Goal: Task Accomplishment & Management: Use online tool/utility

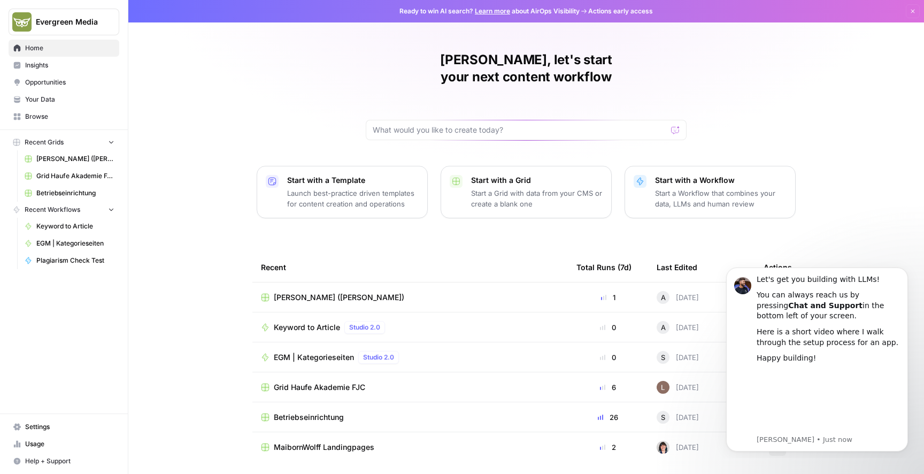
click at [48, 96] on span "Your Data" at bounding box center [69, 100] width 89 height 10
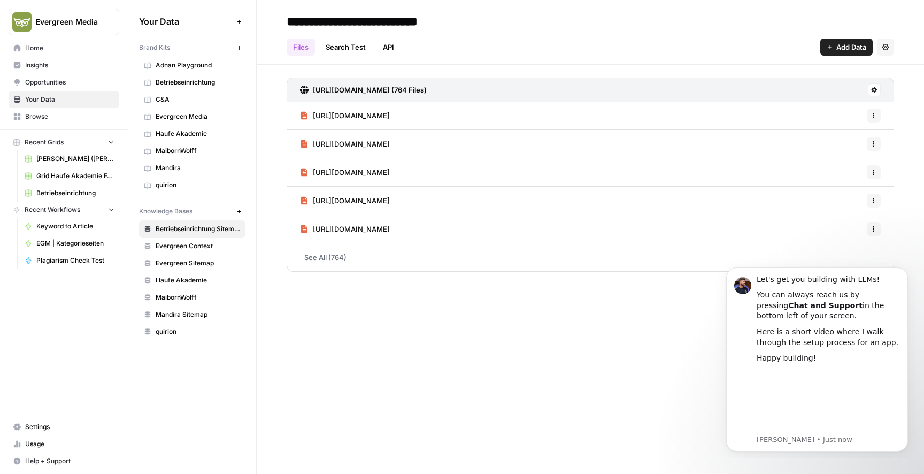
click at [183, 118] on span "Evergreen Media" at bounding box center [198, 117] width 85 height 10
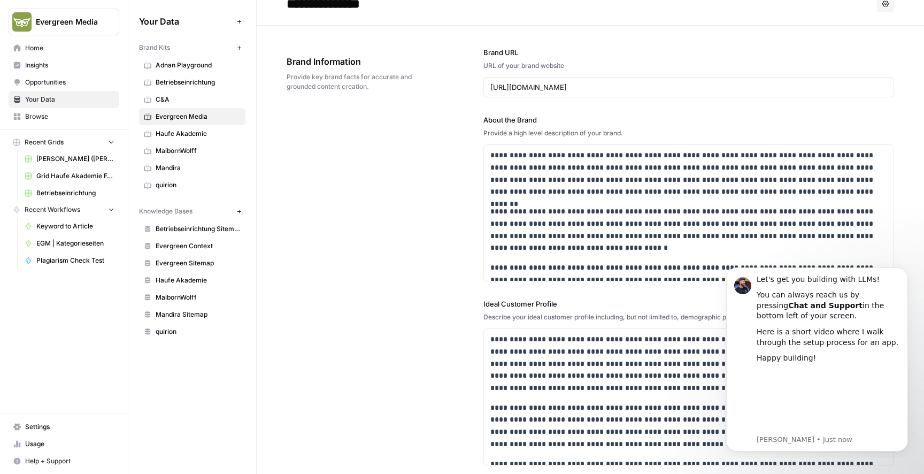
scroll to position [27, 0]
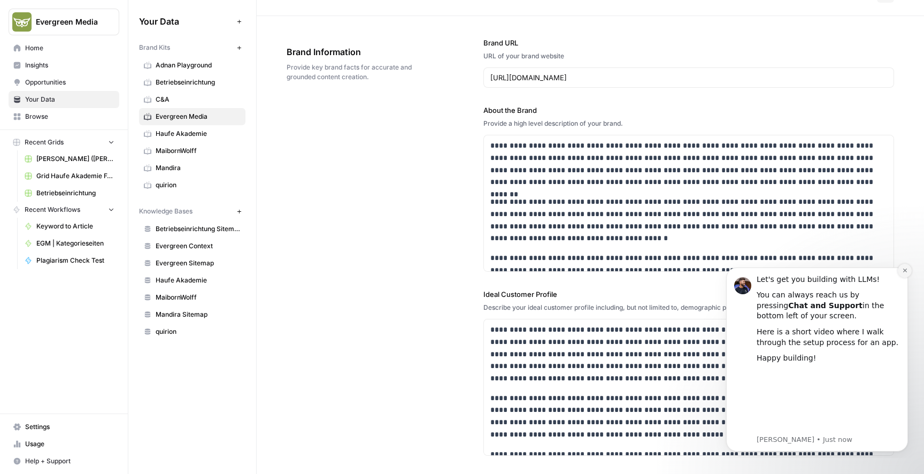
click at [904, 271] on icon "Dismiss notification" at bounding box center [905, 270] width 6 height 6
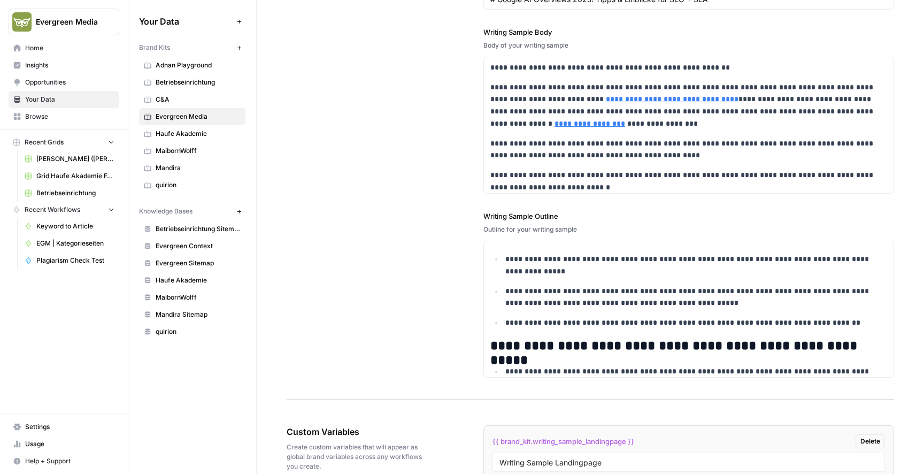
scroll to position [1734, 0]
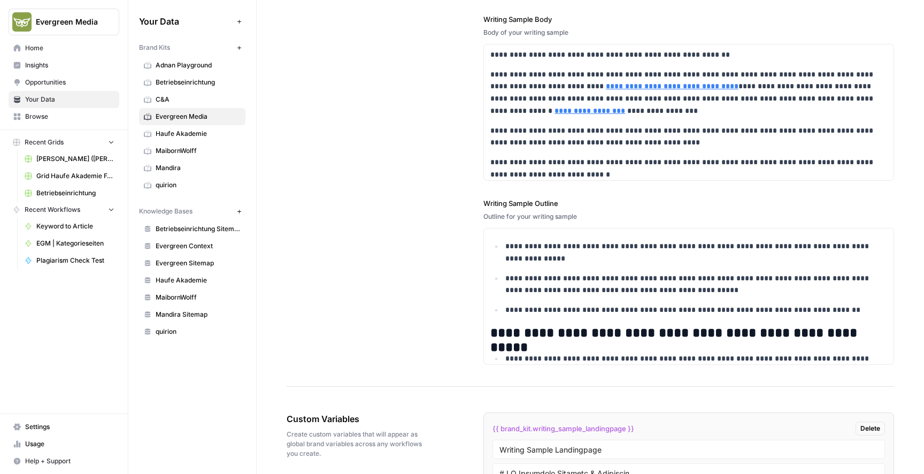
click at [37, 118] on span "Browse" at bounding box center [69, 117] width 89 height 10
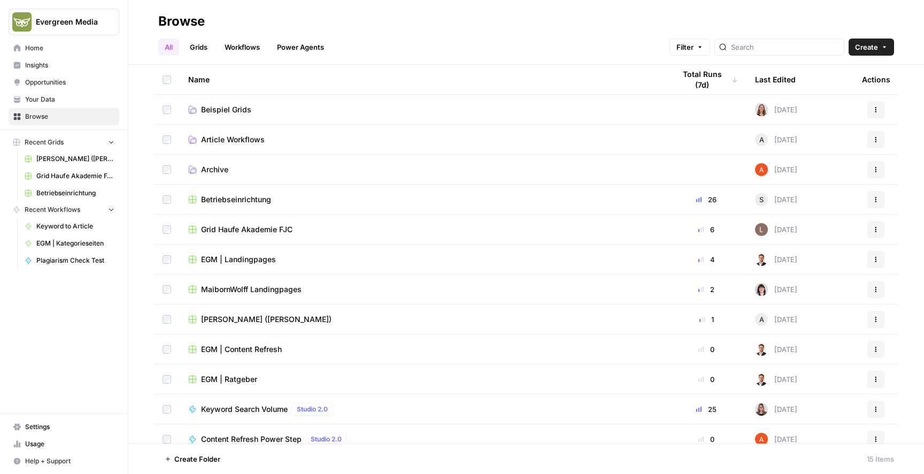
click at [201, 45] on link "Grids" at bounding box center [198, 47] width 30 height 17
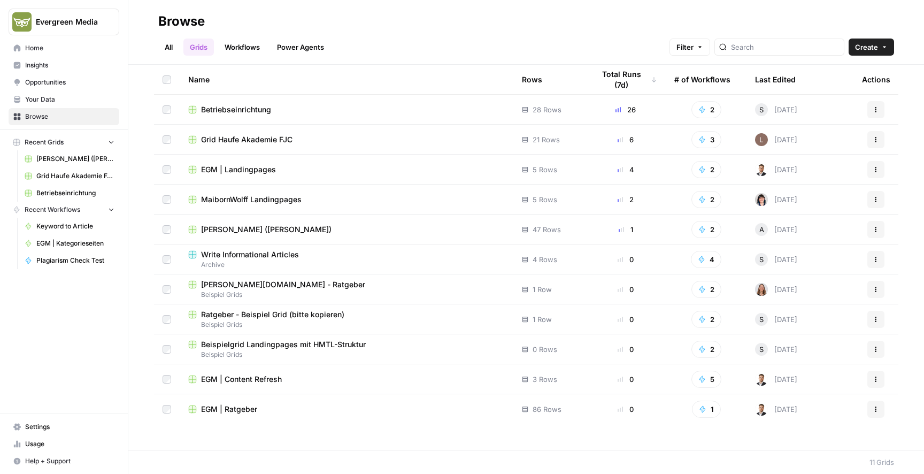
click at [238, 409] on span "EGM | Ratgeber" at bounding box center [229, 409] width 56 height 11
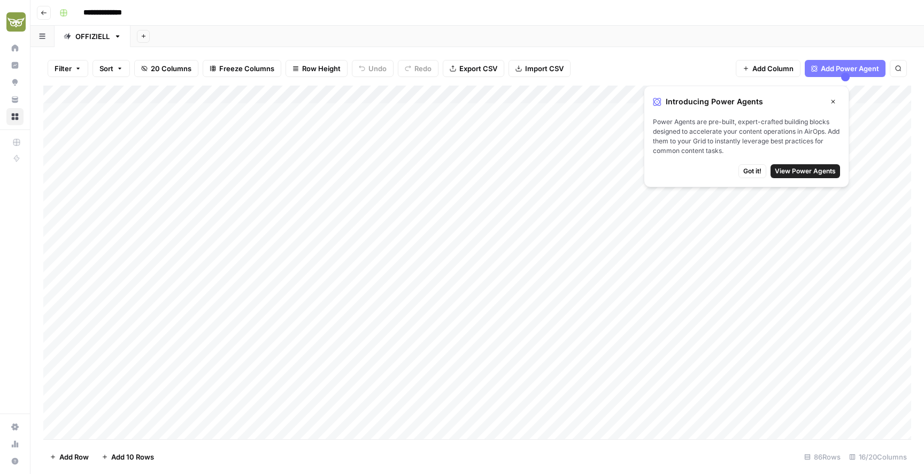
click at [754, 167] on span "Got it!" at bounding box center [753, 171] width 18 height 10
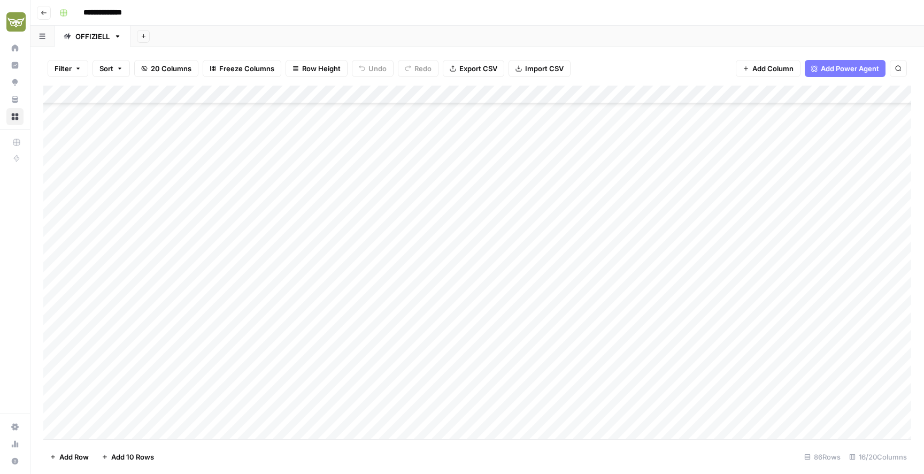
scroll to position [219, 0]
click at [135, 309] on div "Add Column" at bounding box center [477, 263] width 868 height 354
click at [416, 426] on div "Add Column" at bounding box center [477, 263] width 868 height 354
click at [442, 412] on div "Add Column" at bounding box center [477, 263] width 868 height 354
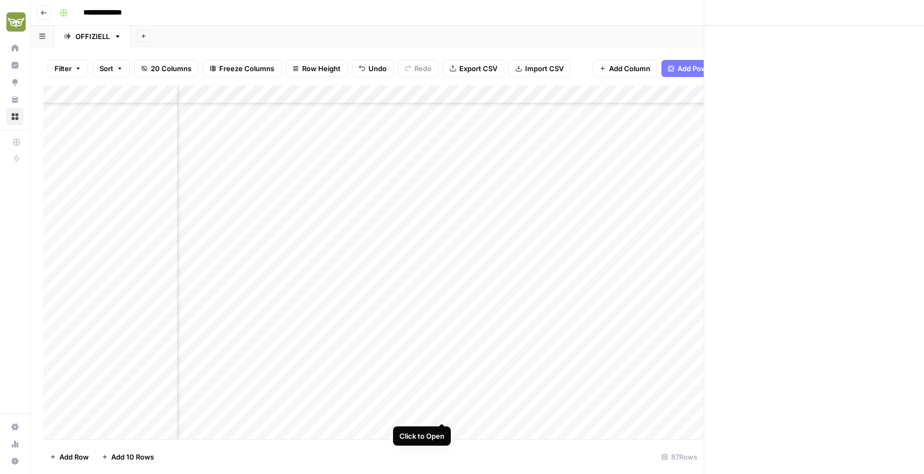
scroll to position [1246, 911]
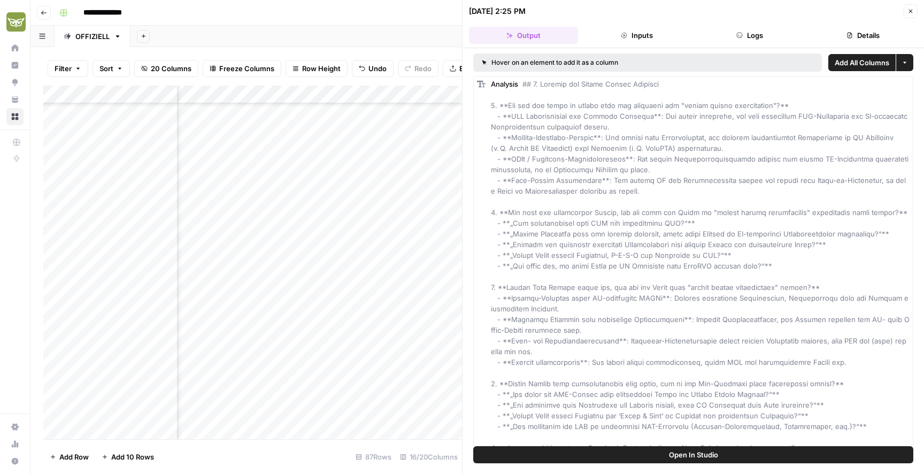
click at [871, 30] on button "Details" at bounding box center [863, 35] width 109 height 17
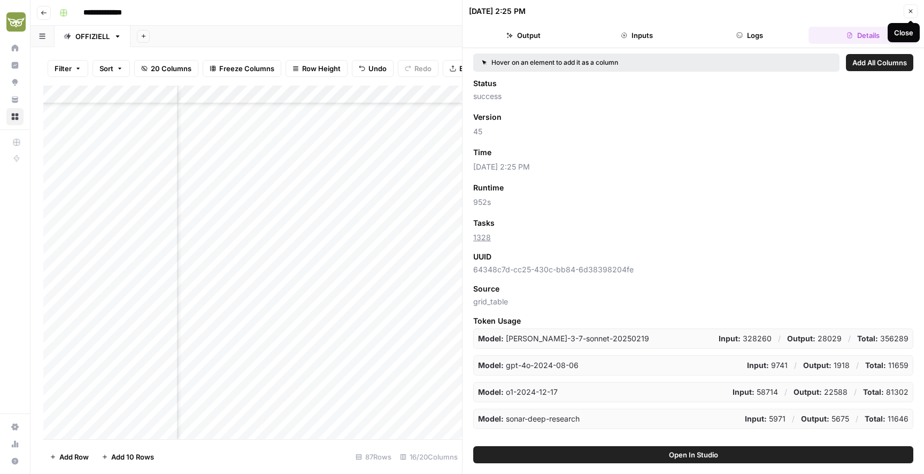
click at [915, 9] on button "Close" at bounding box center [911, 11] width 14 height 14
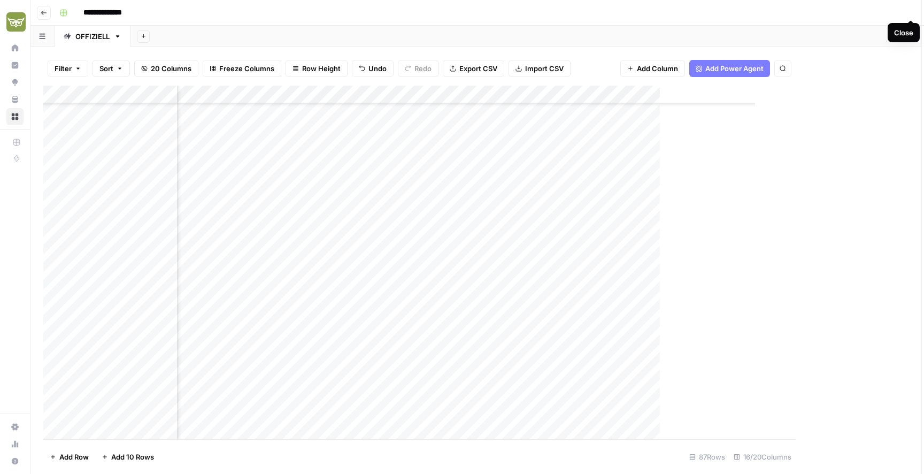
scroll to position [1246, 908]
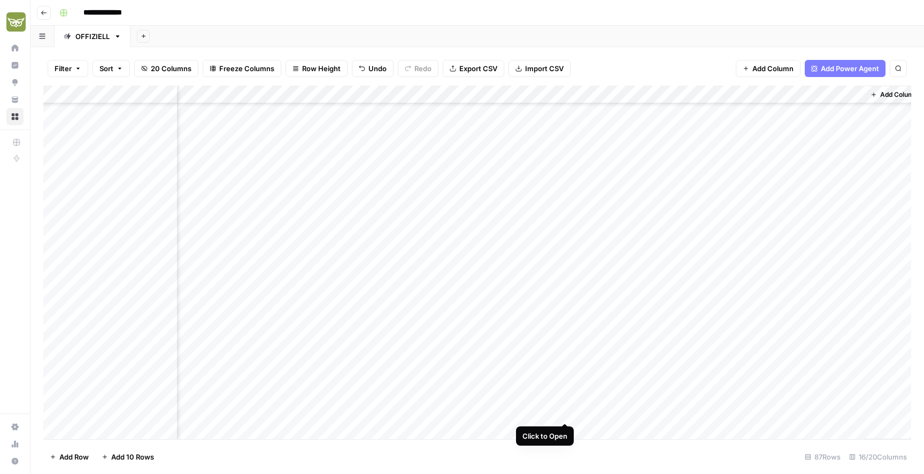
click at [566, 412] on div "Add Column" at bounding box center [477, 263] width 868 height 354
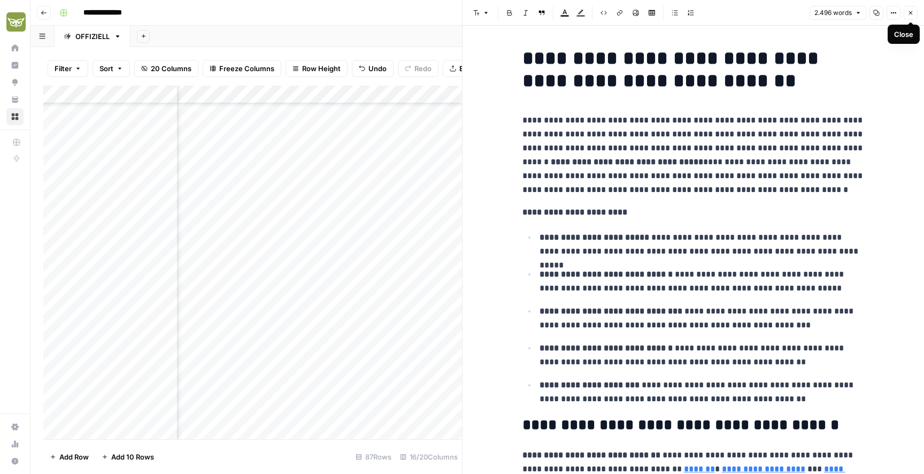
click at [914, 14] on icon "button" at bounding box center [911, 13] width 6 height 6
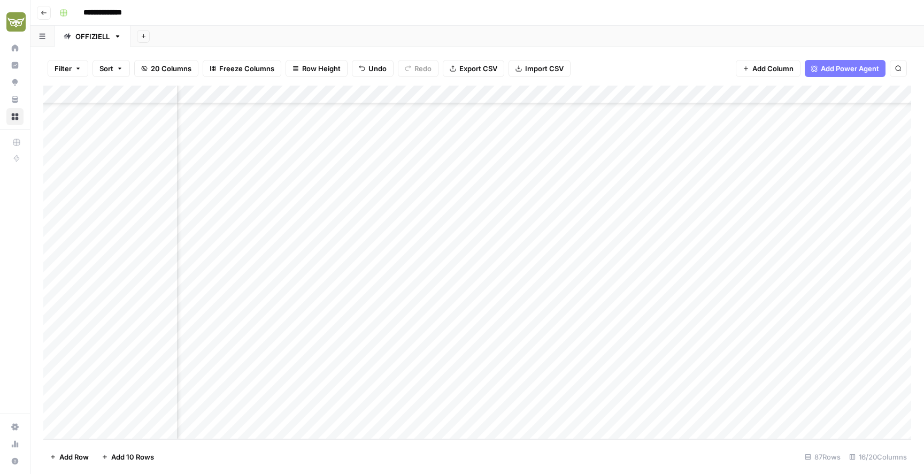
scroll to position [1264, 0]
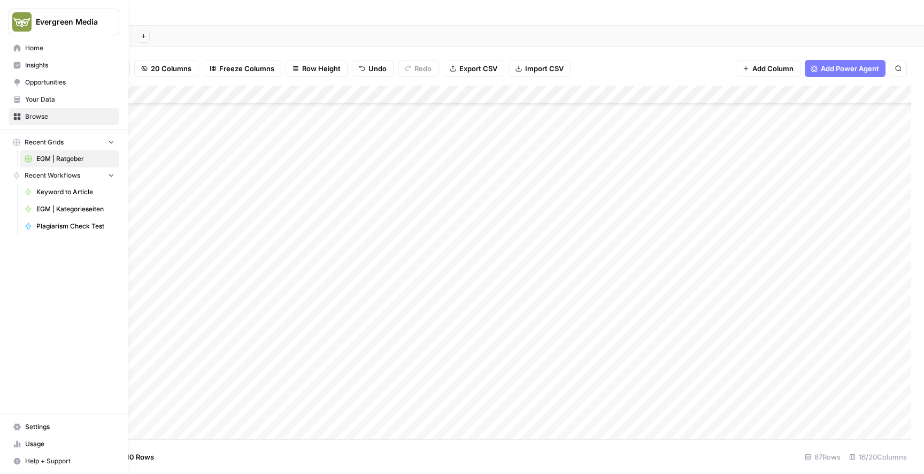
click at [22, 115] on link "Browse" at bounding box center [64, 116] width 111 height 17
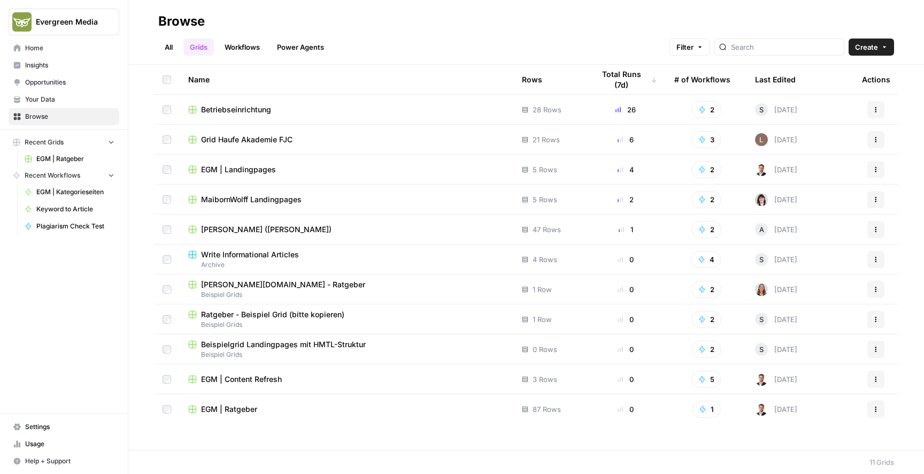
click at [246, 40] on link "Workflows" at bounding box center [242, 47] width 48 height 17
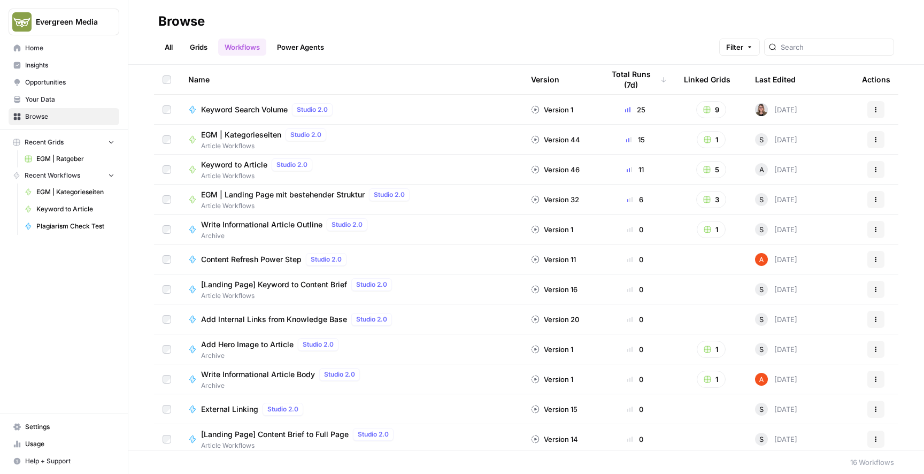
click at [294, 48] on link "Power Agents" at bounding box center [301, 47] width 60 height 17
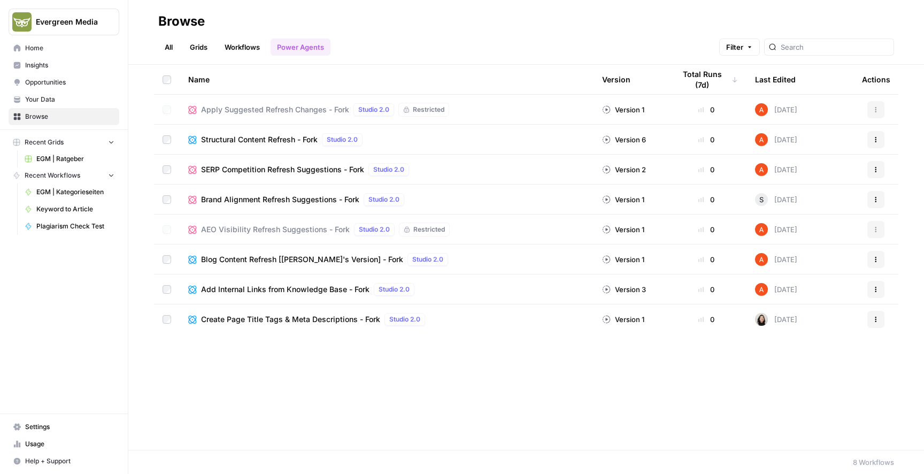
click at [174, 46] on link "All" at bounding box center [168, 47] width 21 height 17
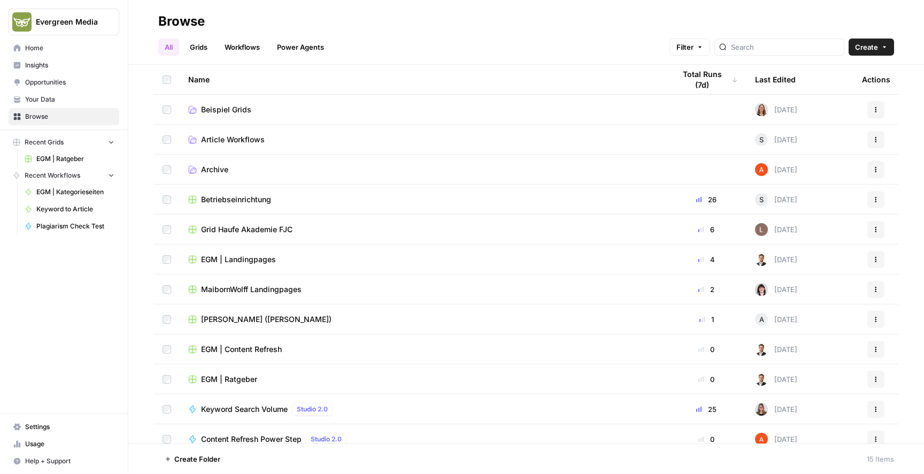
click at [195, 47] on link "Grids" at bounding box center [198, 47] width 30 height 17
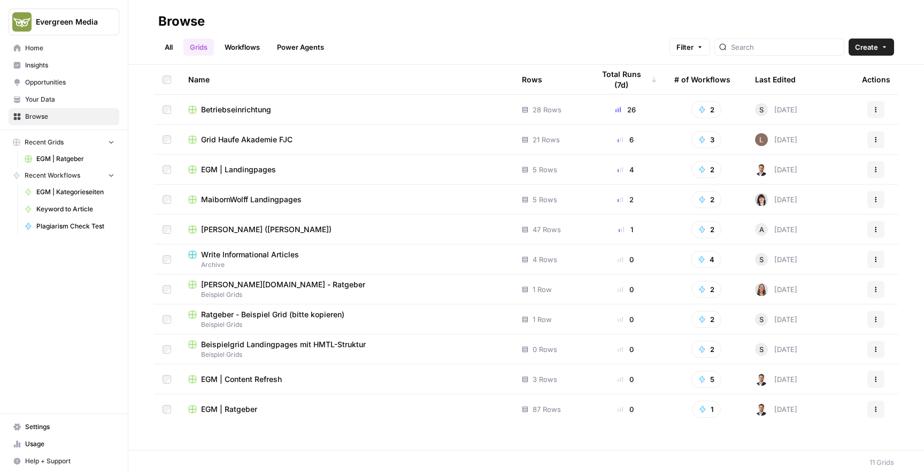
click at [41, 47] on span "Home" at bounding box center [69, 48] width 89 height 10
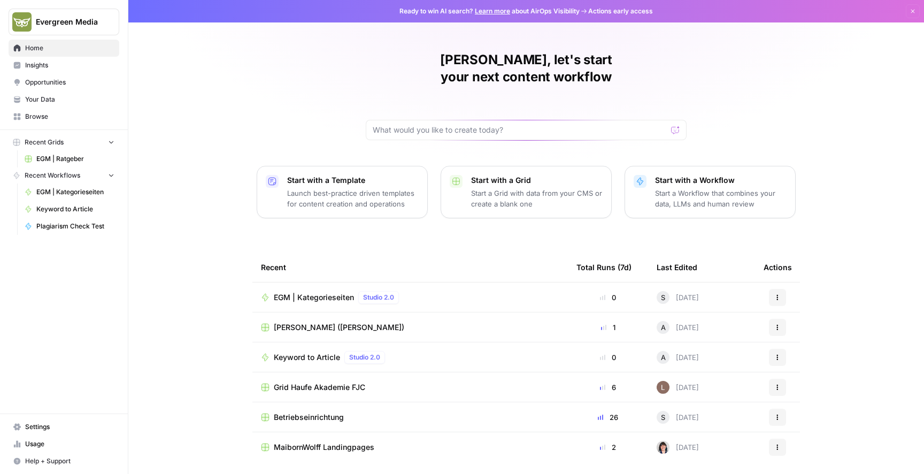
click at [64, 66] on span "Insights" at bounding box center [69, 65] width 89 height 10
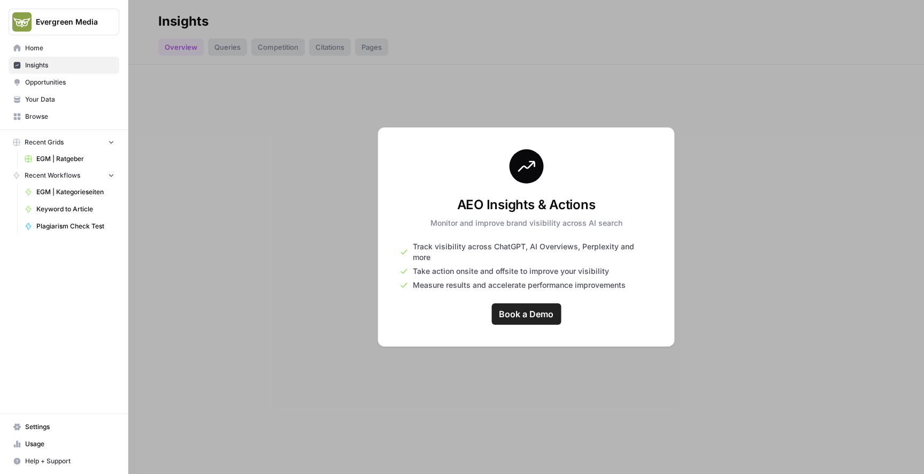
click at [63, 76] on link "Opportunities" at bounding box center [64, 82] width 111 height 17
click at [54, 109] on link "Browse" at bounding box center [64, 116] width 111 height 17
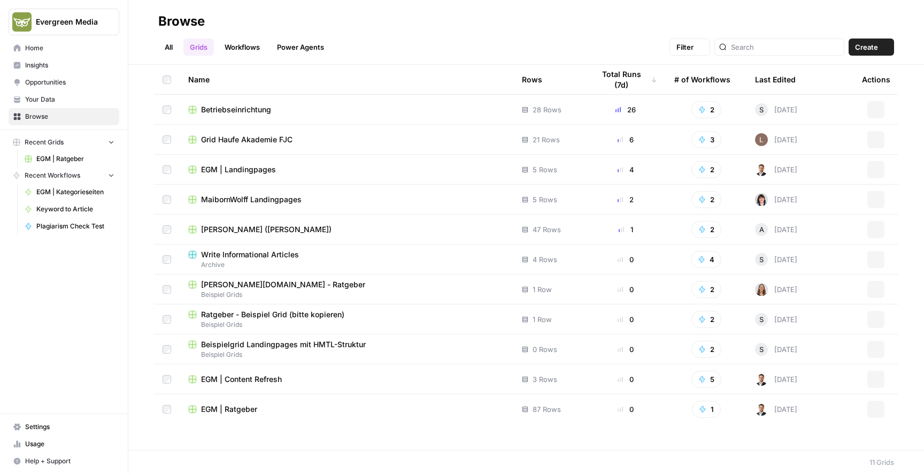
click at [55, 102] on span "Your Data" at bounding box center [69, 100] width 89 height 10
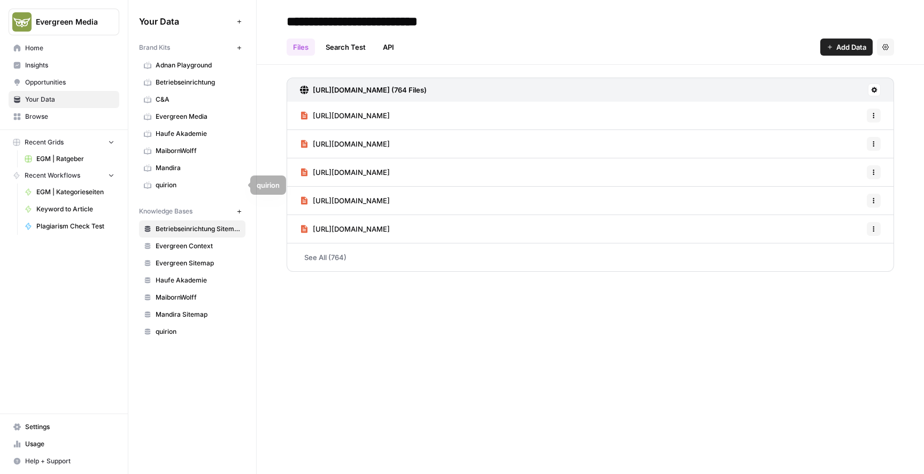
click at [67, 119] on span "Browse" at bounding box center [69, 117] width 89 height 10
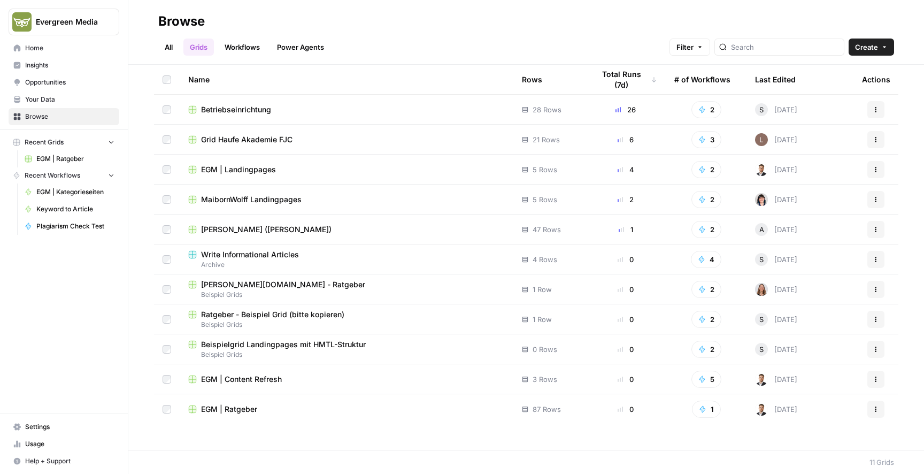
click at [34, 445] on span "Usage" at bounding box center [69, 444] width 89 height 10
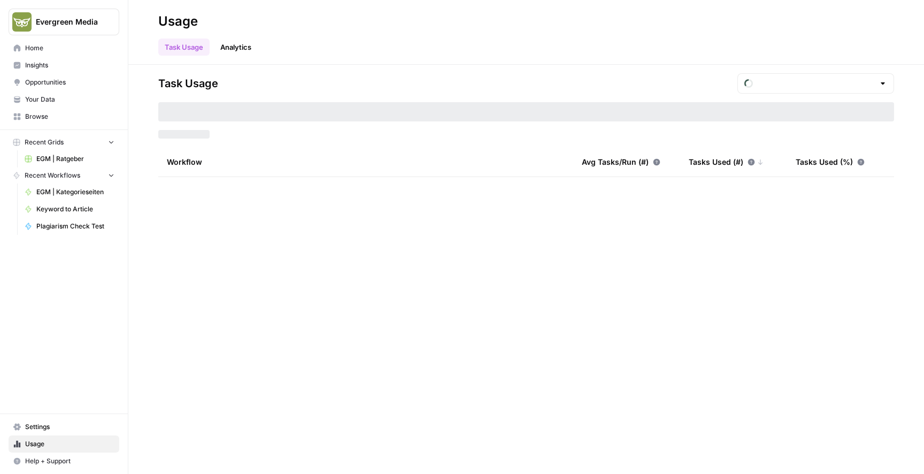
type input "September Tasks"
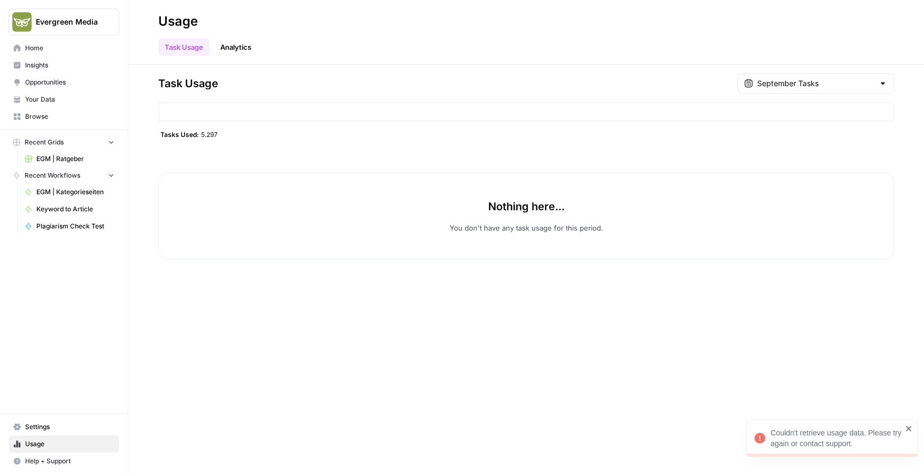
click at [47, 113] on span "Browse" at bounding box center [69, 117] width 89 height 10
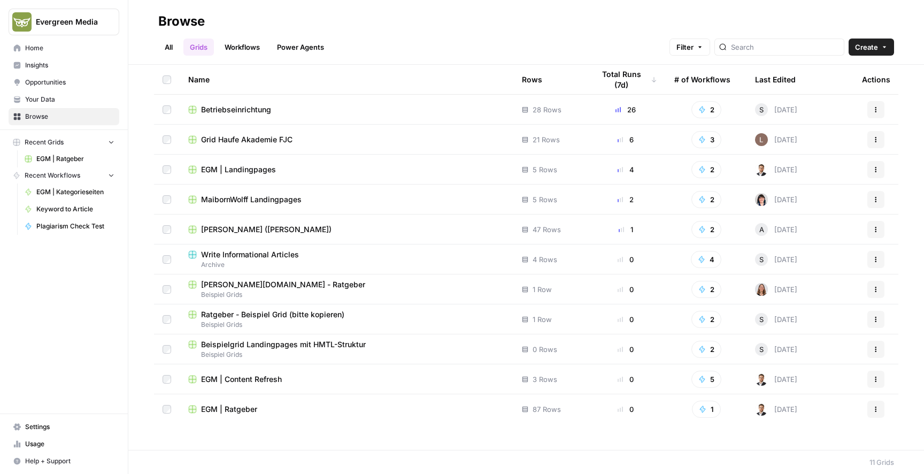
click at [254, 108] on span "Betriebseinrichtung" at bounding box center [236, 109] width 70 height 11
click at [221, 140] on span "Grid Haufe Akademie FJC" at bounding box center [246, 139] width 91 height 11
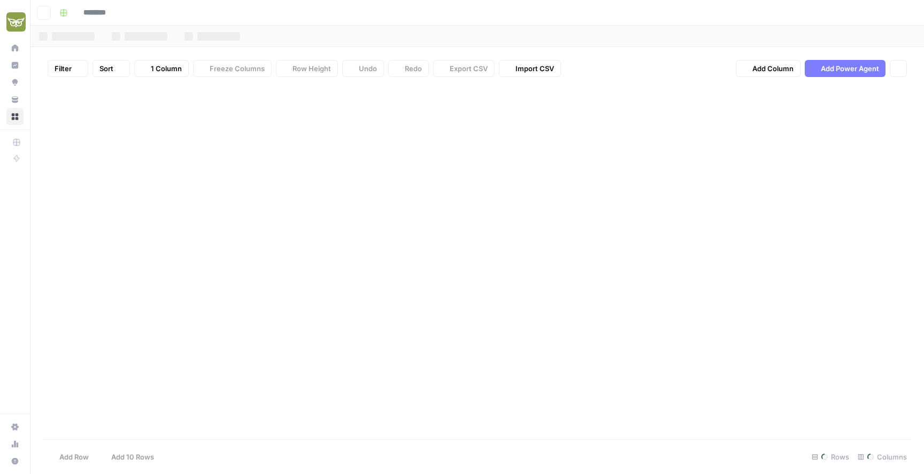
type input "**********"
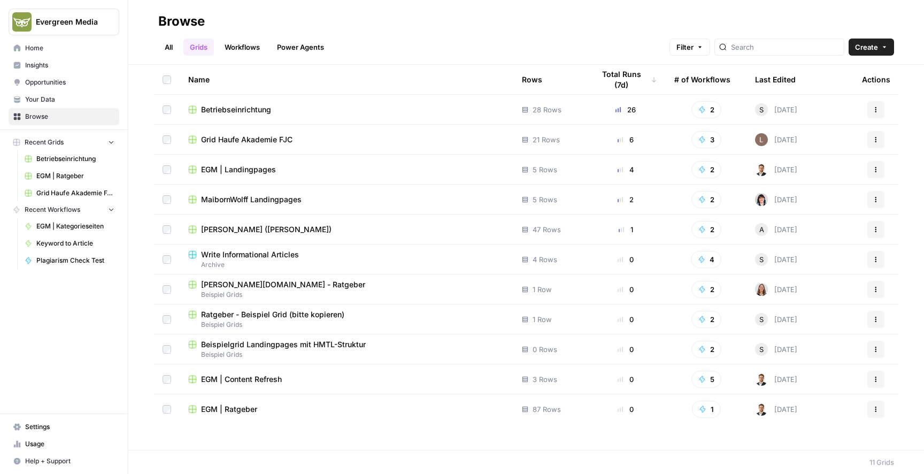
click at [225, 408] on span "EGM | Ratgeber" at bounding box center [229, 409] width 56 height 11
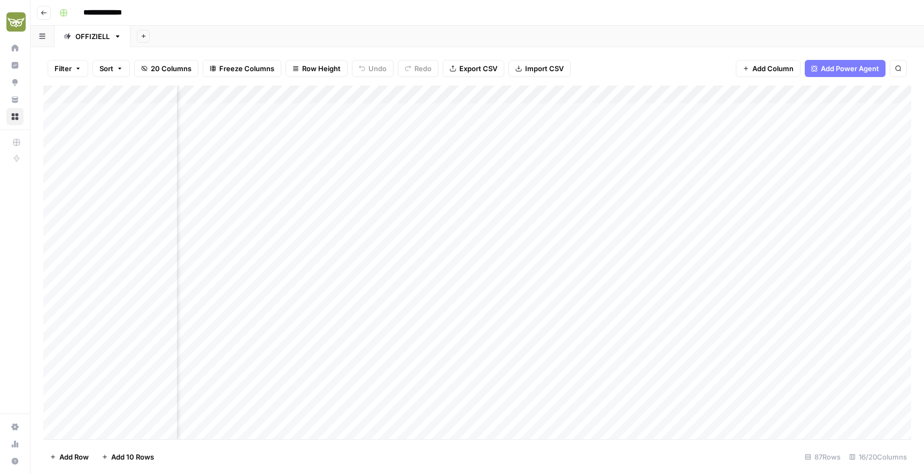
scroll to position [0, 174]
click at [708, 166] on div "Add Column" at bounding box center [477, 263] width 868 height 354
click at [559, 166] on div "Add Column" at bounding box center [477, 263] width 868 height 354
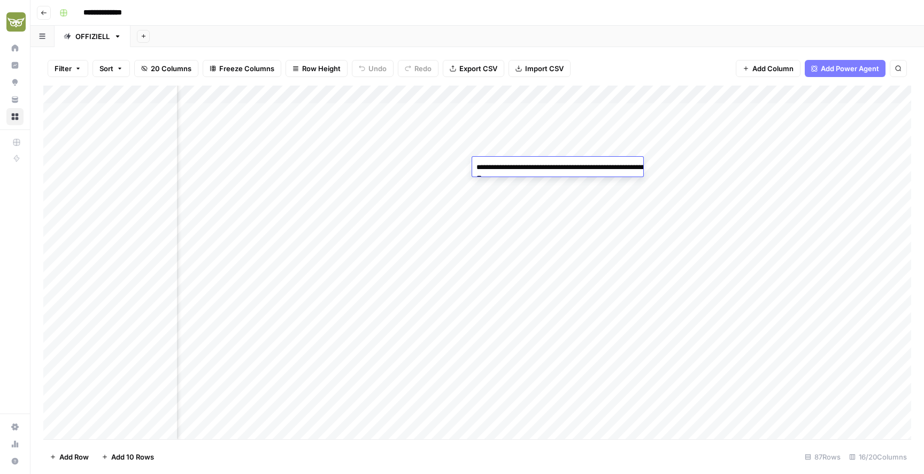
click at [559, 166] on textarea "**********" at bounding box center [579, 173] width 214 height 26
click at [599, 216] on div "Add Column" at bounding box center [477, 263] width 868 height 354
